Goal: Task Accomplishment & Management: Manage account settings

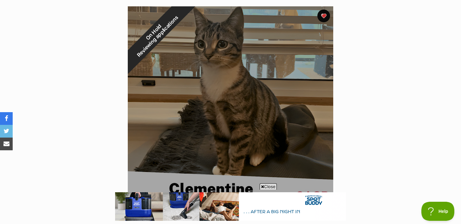
click at [269, 187] on span "Close" at bounding box center [268, 186] width 17 height 6
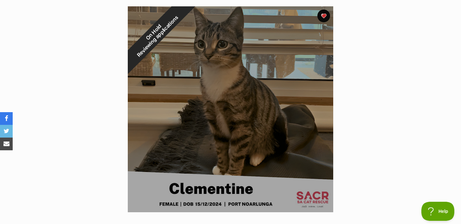
click at [370, 133] on section "On Hold Reviewing applications 1 of 1 images Next Prev 1" at bounding box center [230, 104] width 361 height 215
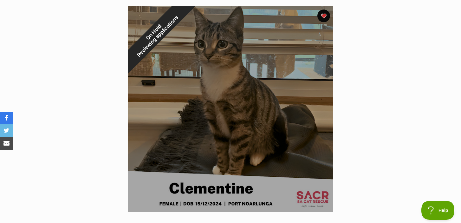
click at [368, 105] on section "On Hold Reviewing applications 1 of 1 images Next Prev 1" at bounding box center [230, 104] width 361 height 215
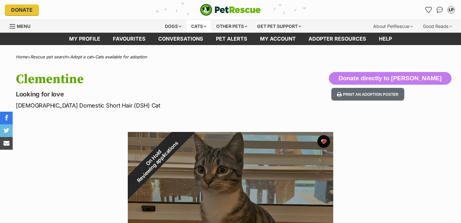
click at [195, 28] on div "Cats" at bounding box center [199, 26] width 24 height 13
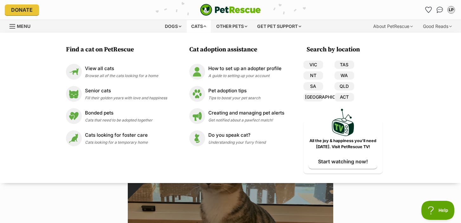
click at [195, 28] on div "Cats" at bounding box center [199, 26] width 24 height 13
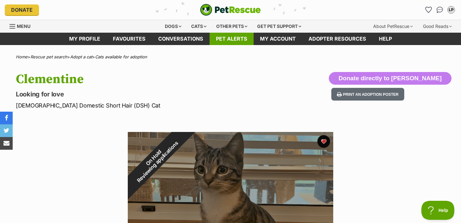
click at [232, 39] on link "Pet alerts" at bounding box center [232, 39] width 44 height 12
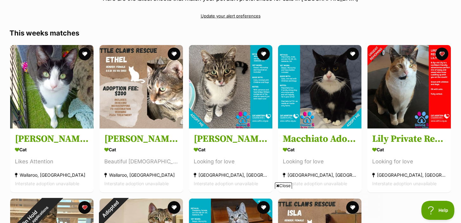
scroll to position [83, 0]
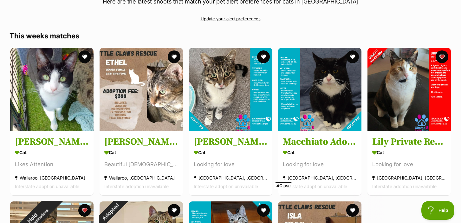
click at [278, 185] on span "Close" at bounding box center [283, 185] width 17 height 6
click at [250, 18] on link "Update your alert preferences" at bounding box center [231, 18] width 442 height 11
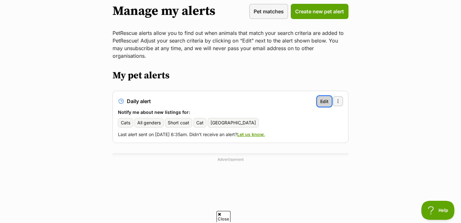
click at [324, 98] on span "Edit" at bounding box center [324, 101] width 8 height 7
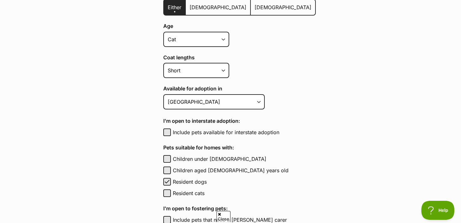
scroll to position [205, 0]
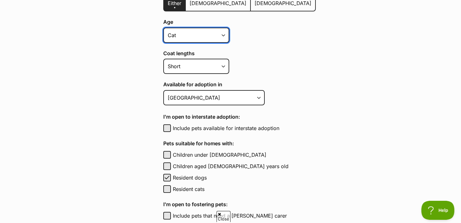
click at [208, 34] on select "Kitten Cat Senior All ages" at bounding box center [196, 35] width 66 height 15
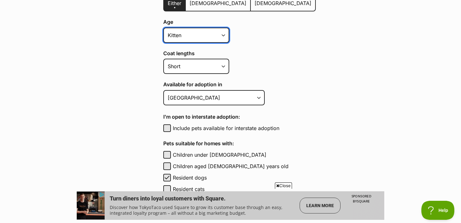
click at [163, 28] on select "Kitten Cat Senior All ages" at bounding box center [196, 35] width 66 height 15
click at [220, 33] on select "Kitten Cat Senior All ages" at bounding box center [196, 35] width 66 height 15
click at [163, 28] on select "Kitten Cat Senior All ages" at bounding box center [196, 35] width 66 height 15
click at [210, 27] on div "Age Kitten Cat Senior All ages" at bounding box center [239, 30] width 153 height 23
click at [208, 35] on select "Kitten Cat Senior All ages" at bounding box center [196, 35] width 66 height 15
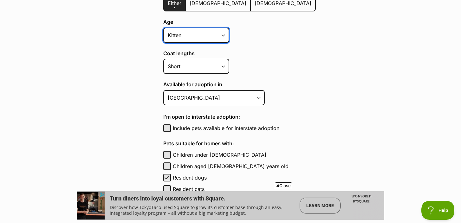
select select "cat"
click at [163, 28] on select "Kitten Cat Senior All ages" at bounding box center [196, 35] width 66 height 15
click at [234, 52] on label "Coat lengths" at bounding box center [239, 53] width 153 height 6
click at [229, 59] on select "Short Medium Coat Long All coat lengths" at bounding box center [196, 66] width 66 height 15
click at [241, 62] on div "Coat lengths Short Medium Coat Long All coat lengths" at bounding box center [239, 61] width 153 height 23
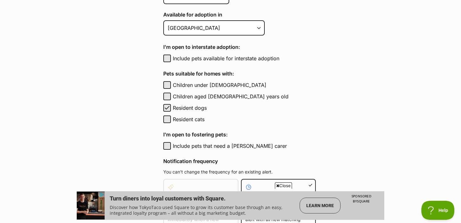
scroll to position [276, 0]
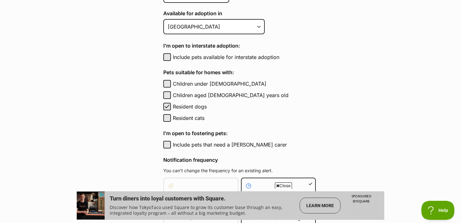
click at [236, 57] on label "Include pets available for interstate adoption" at bounding box center [244, 57] width 143 height 8
click at [171, 57] on button "Include pets available for interstate adoption" at bounding box center [167, 57] width 8 height 8
checkbox input "true"
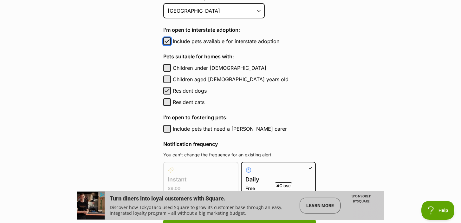
scroll to position [293, 0]
click at [199, 89] on label "Resident dogs" at bounding box center [244, 91] width 143 height 8
click at [171, 89] on button "Resident dogs" at bounding box center [167, 91] width 8 height 8
checkbox input "false"
click at [315, 87] on main "Pet alerts / Edit your pet alert Edit your pet alert Can’t find your purrfect m…" at bounding box center [230, 54] width 461 height 604
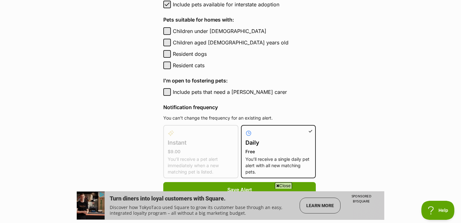
scroll to position [331, 0]
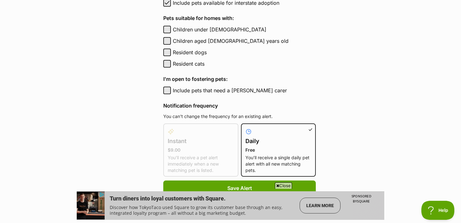
click at [245, 92] on label "Include pets that need a foster carer" at bounding box center [244, 91] width 143 height 8
click at [171, 92] on button "Include pets that need a foster carer" at bounding box center [167, 91] width 8 height 8
checkbox input "true"
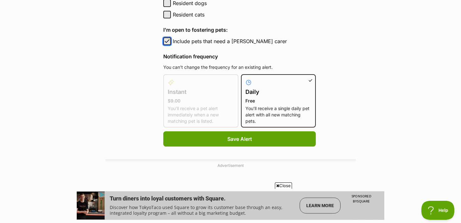
scroll to position [383, 0]
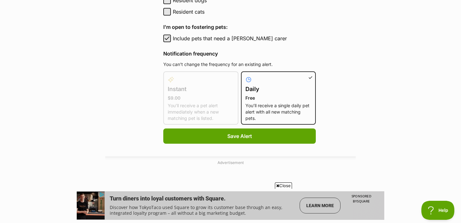
click at [282, 103] on p "You’ll receive a single daily pet alert with all new matching pets." at bounding box center [278, 111] width 66 height 19
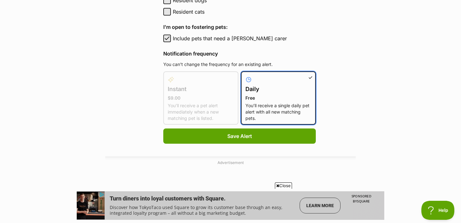
click at [245, 75] on input "Daily Free You’ll receive a single daily pet alert with all new matching pets." at bounding box center [245, 75] width 0 height 0
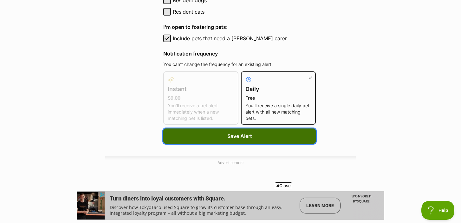
click at [268, 135] on button "Save Alert" at bounding box center [239, 135] width 153 height 15
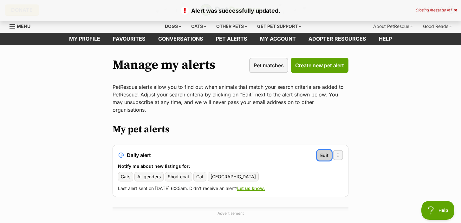
click at [328, 152] on span "Edit" at bounding box center [324, 155] width 8 height 7
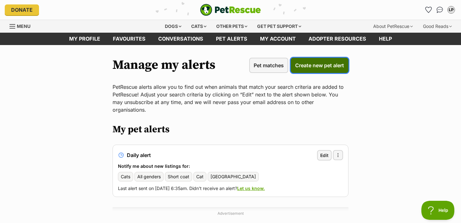
click at [310, 65] on span "Create new pet alert" at bounding box center [319, 66] width 49 height 8
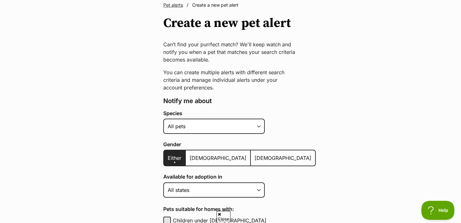
scroll to position [72, 0]
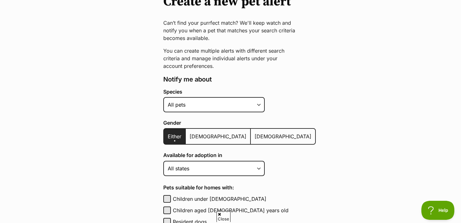
click at [196, 96] on div "Species Alpaca Bird Cat Chicken Cow Dog Donkey Duck Ferret Fish Goat Goose Guin…" at bounding box center [239, 100] width 153 height 23
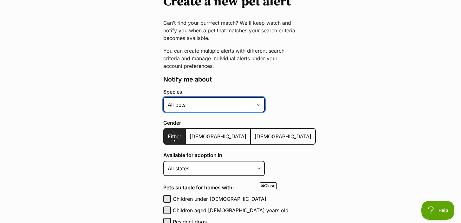
click at [196, 105] on select "Alpaca Bird Cat Chicken Cow Dog Donkey Duck Ferret Fish Goat Goose Guinea Fowl …" at bounding box center [213, 104] width 101 height 15
select select "2"
click at [163, 97] on select "Alpaca Bird Cat Chicken Cow Dog Donkey Duck Ferret Fish Goat Goose Guinea Fowl …" at bounding box center [213, 104] width 101 height 15
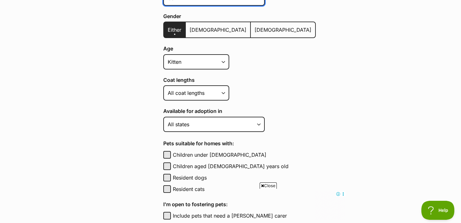
scroll to position [182, 0]
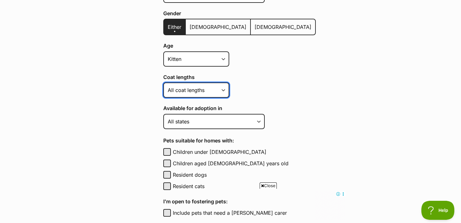
click at [211, 90] on select "Short Medium Coat Long All coat lengths" at bounding box center [196, 89] width 66 height 15
select select "short"
click at [163, 82] on select "Short Medium Coat Long All coat lengths" at bounding box center [196, 89] width 66 height 15
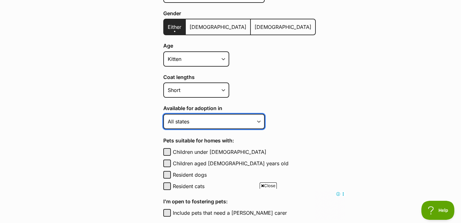
click at [222, 120] on select "Australian Capital Territory New South Wales Northern Territory Queensland Sout…" at bounding box center [213, 121] width 101 height 15
select select "6"
click at [163, 114] on select "Australian Capital Territory New South Wales Northern Territory Queensland Sout…" at bounding box center [213, 121] width 101 height 15
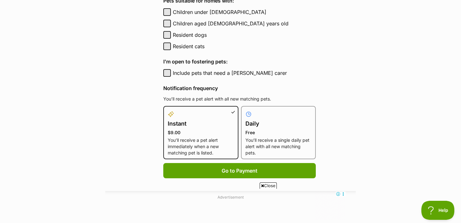
scroll to position [349, 0]
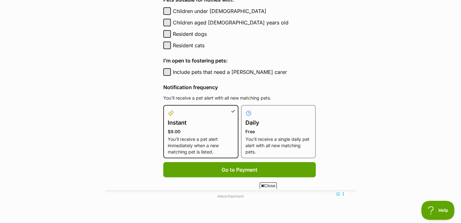
click at [234, 71] on label "Include pets that need a foster carer" at bounding box center [244, 72] width 143 height 8
click at [171, 71] on button "Include pets that need a foster carer" at bounding box center [167, 72] width 8 height 8
checkbox input "true"
click at [254, 142] on p "You’ll receive a single daily pet alert with all new matching pets." at bounding box center [278, 145] width 66 height 19
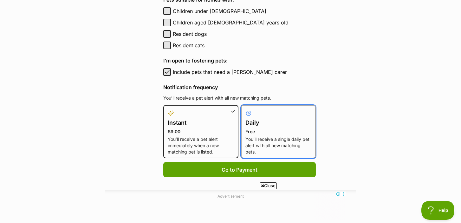
click at [245, 109] on input "Daily Free You’ll receive a single daily pet alert with all new matching pets." at bounding box center [245, 109] width 0 height 0
radio input "true"
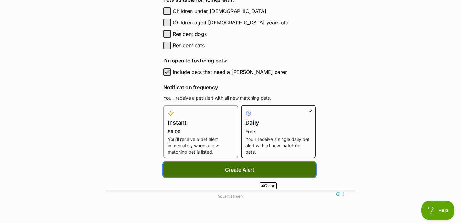
click at [253, 174] on button "Create Alert" at bounding box center [239, 169] width 153 height 15
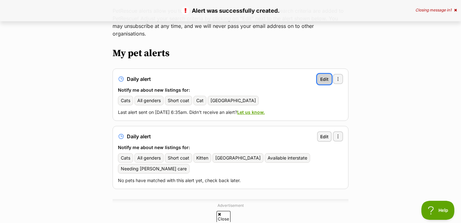
click at [321, 76] on span "Edit" at bounding box center [324, 79] width 8 height 7
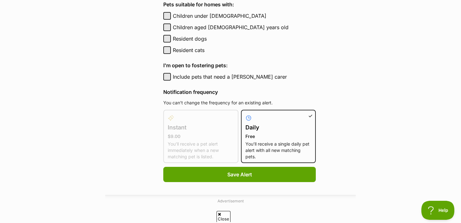
click at [201, 78] on label "Include pets that need a foster carer" at bounding box center [244, 77] width 143 height 8
click at [171, 78] on button "Include pets that need a foster carer" at bounding box center [167, 77] width 8 height 8
checkbox input "true"
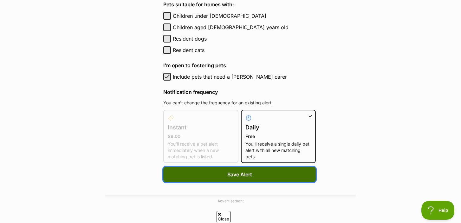
click at [234, 175] on span "Save Alert" at bounding box center [239, 175] width 25 height 8
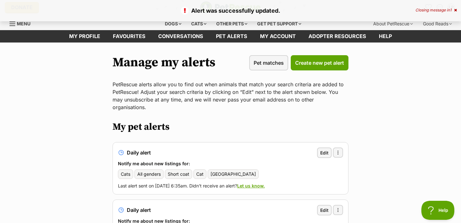
scroll to position [2, 0]
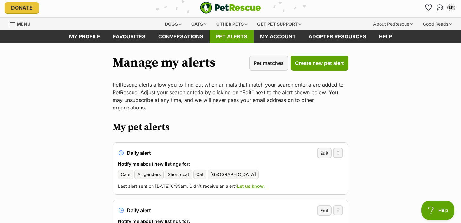
click at [245, 36] on link "Pet alerts" at bounding box center [232, 36] width 44 height 12
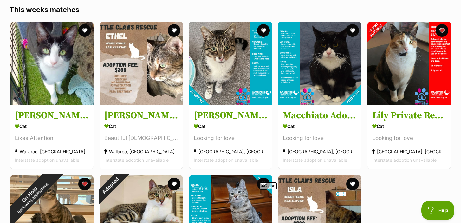
click at [381, 178] on div "Heidi Cat Likes Attention Wallaroo, SA Interstate adoption unavailable Ethel Ca…" at bounding box center [231, 172] width 442 height 302
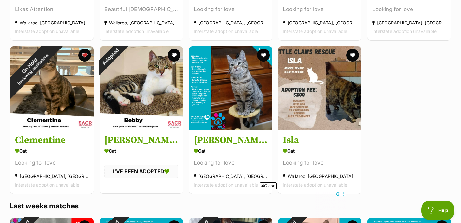
click at [263, 185] on span "Close" at bounding box center [268, 185] width 17 height 6
click at [416, 124] on div "Heidi Cat Likes Attention Wallaroo, SA Interstate adoption unavailable Ethel Ca…" at bounding box center [231, 43] width 442 height 302
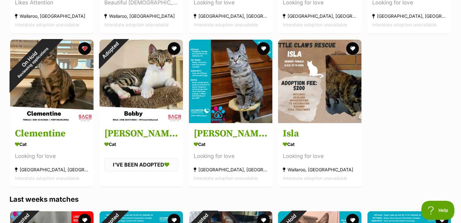
click at [398, 92] on div "Heidi Cat Likes Attention Wallaroo, SA Interstate adoption unavailable Ethel Ca…" at bounding box center [231, 37] width 442 height 302
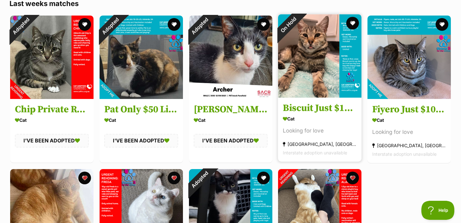
scroll to position [440, 0]
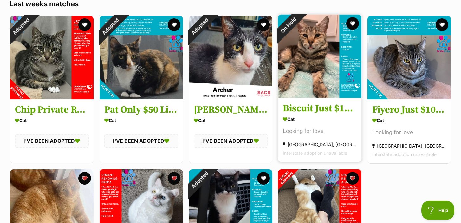
click at [320, 118] on div "Cat" at bounding box center [320, 118] width 74 height 9
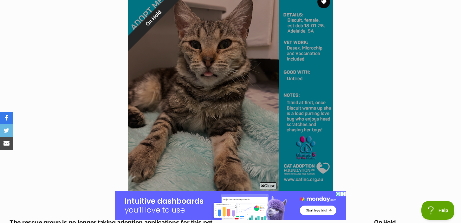
scroll to position [140, 0]
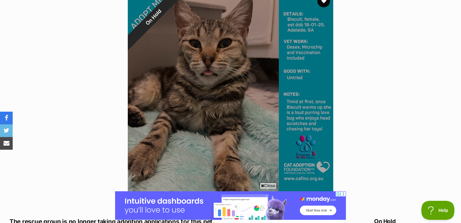
click at [270, 185] on span "Close" at bounding box center [268, 185] width 17 height 6
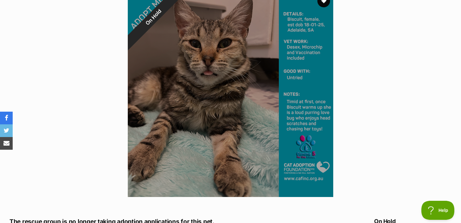
click at [354, 146] on section "On Hold 1 of 1 images Next Prev 1" at bounding box center [230, 89] width 361 height 215
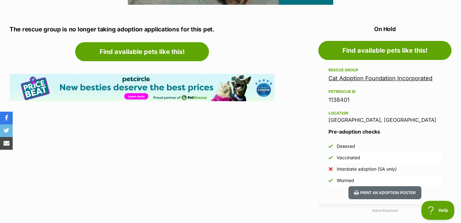
scroll to position [331, 0]
